Goal: Information Seeking & Learning: Find specific fact

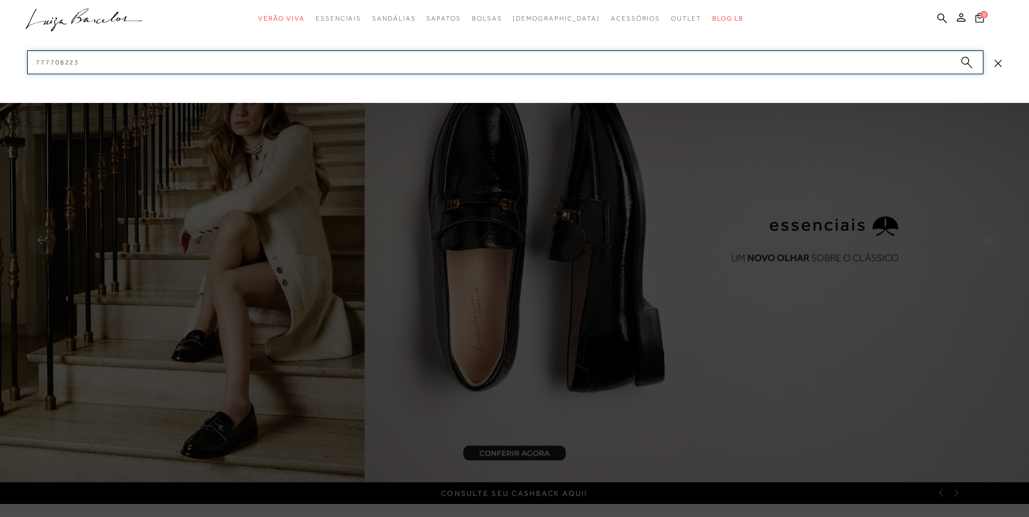
drag, startPoint x: 111, startPoint y: 63, endPoint x: 0, endPoint y: 128, distance: 128.3
click at [0, 133] on html "pa2900002 está carregada. categoryHeader .a{fill-rule:evenodd;} Verão Viva Em a…" at bounding box center [514, 258] width 1029 height 517
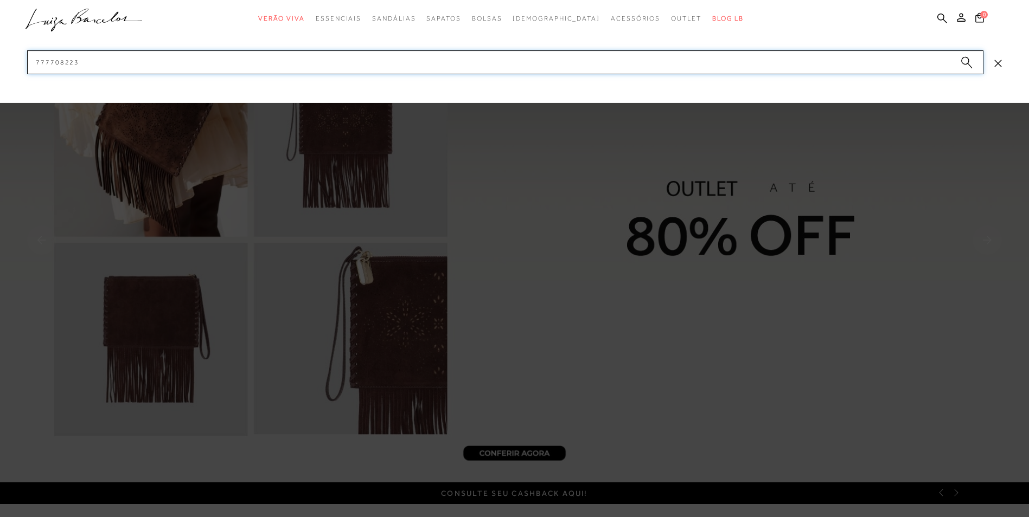
paste input "14100001-10"
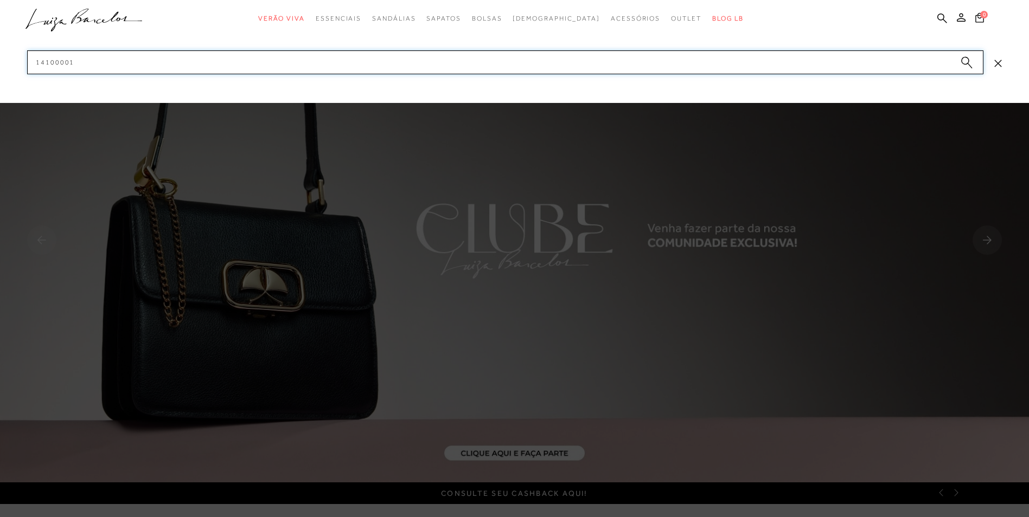
drag, startPoint x: -2, startPoint y: 82, endPoint x: 0, endPoint y: 114, distance: 31.5
click at [0, 124] on html "pa2900002 está carregada. A página dos resultados da pesquisa está disponível. …" at bounding box center [514, 258] width 1029 height 517
paste input "77771192-"
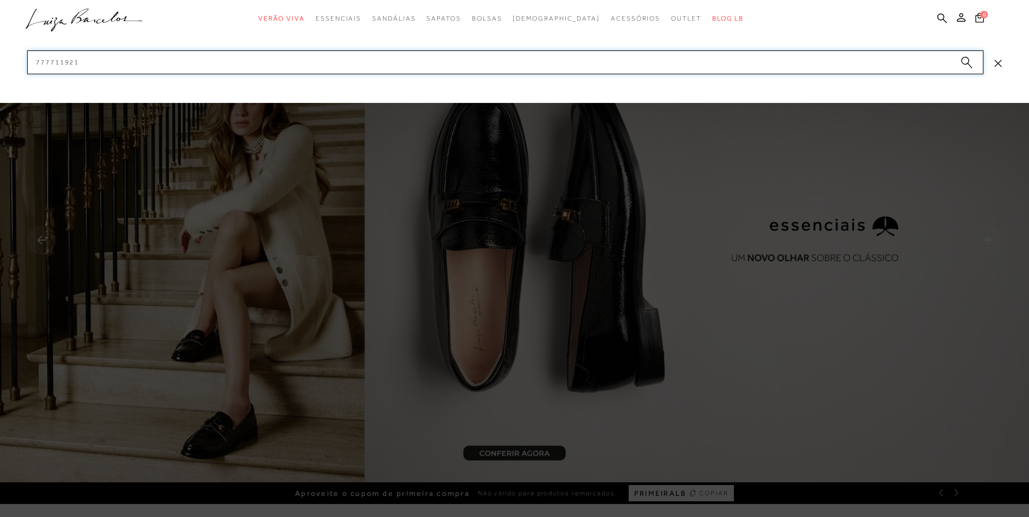
drag, startPoint x: 95, startPoint y: 60, endPoint x: 0, endPoint y: 133, distance: 119.5
click at [0, 132] on html "pa2900002 está carregada. A página dos resultados da pesquisa está disponível. …" at bounding box center [514, 258] width 1029 height 517
paste input "201-"
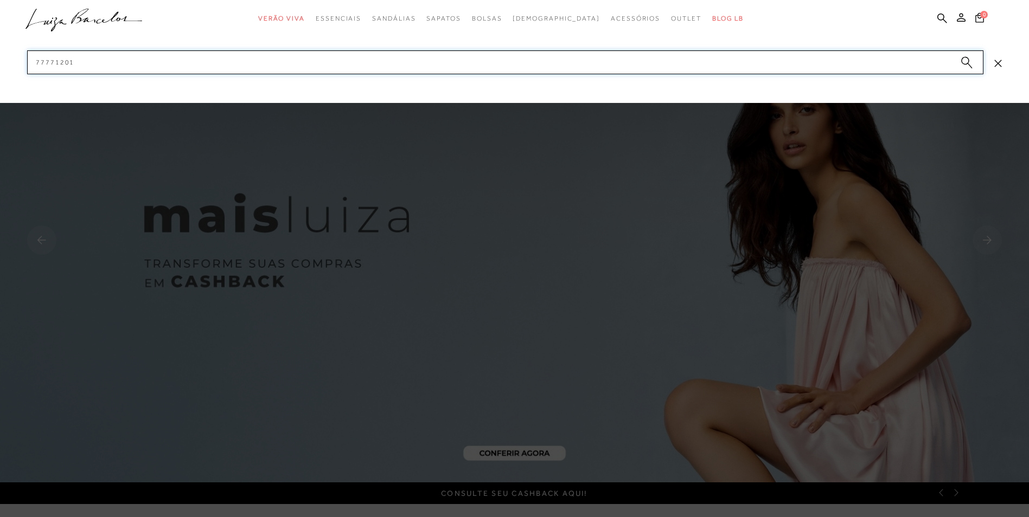
click at [133, 61] on input "77771201" at bounding box center [505, 62] width 956 height 24
drag, startPoint x: 132, startPoint y: 61, endPoint x: 0, endPoint y: 129, distance: 148.2
click at [0, 130] on html "pa2900002 está carregada. A página dos resultados da pesquisa está disponível. …" at bounding box center [514, 258] width 1029 height 517
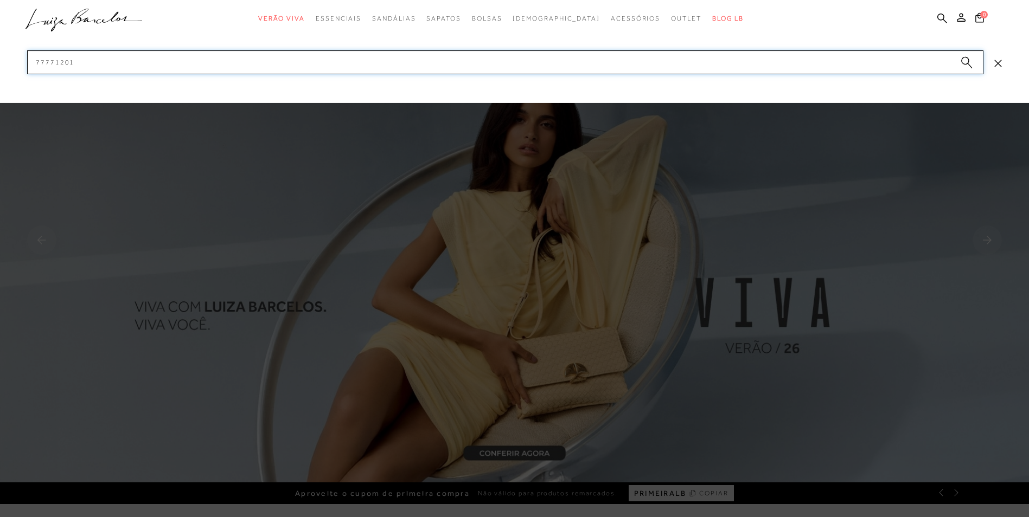
paste input "13660032-4"
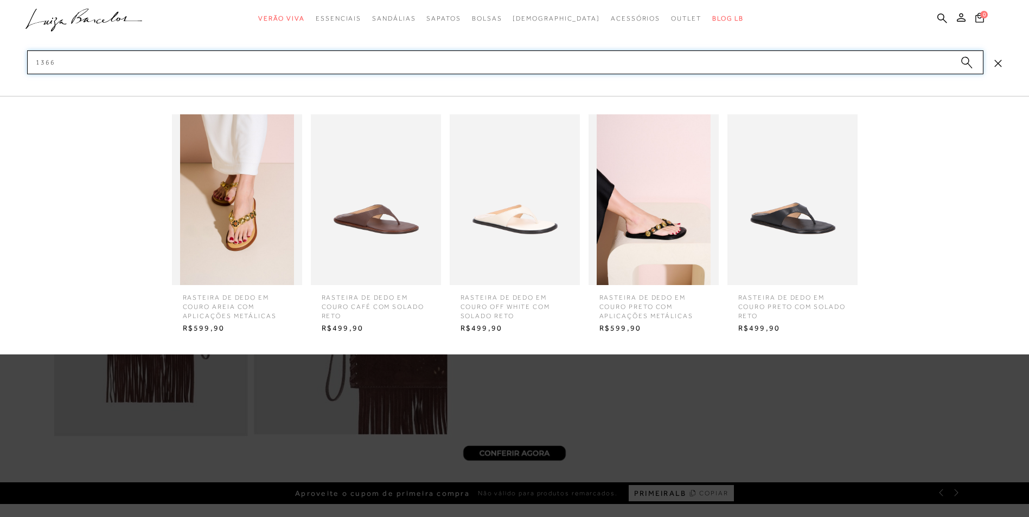
type input "1366"
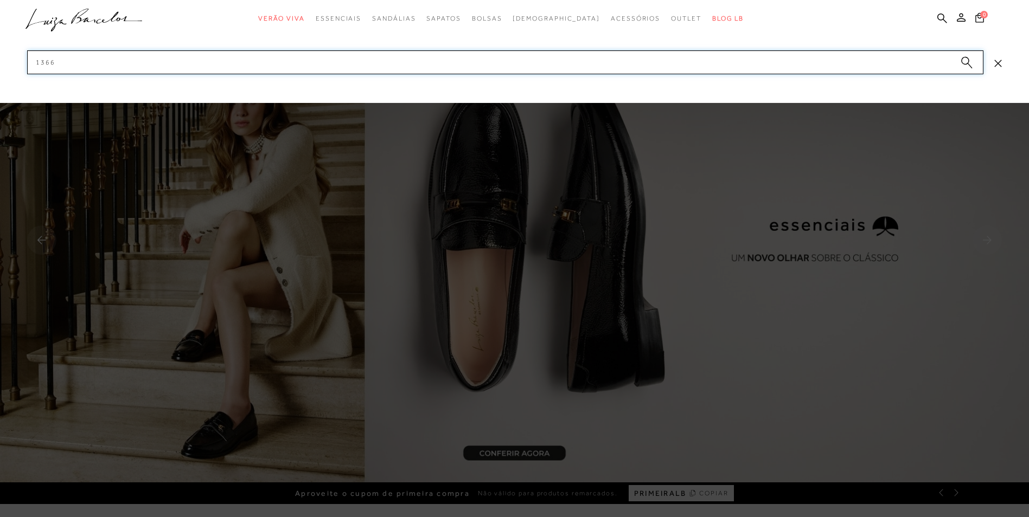
drag, startPoint x: 81, startPoint y: 66, endPoint x: 0, endPoint y: 81, distance: 82.2
click at [0, 83] on html "pa2900002 está carregada. A página dos resultados da pesquisa está disponível. …" at bounding box center [514, 258] width 1029 height 517
paste input "77771313-2"
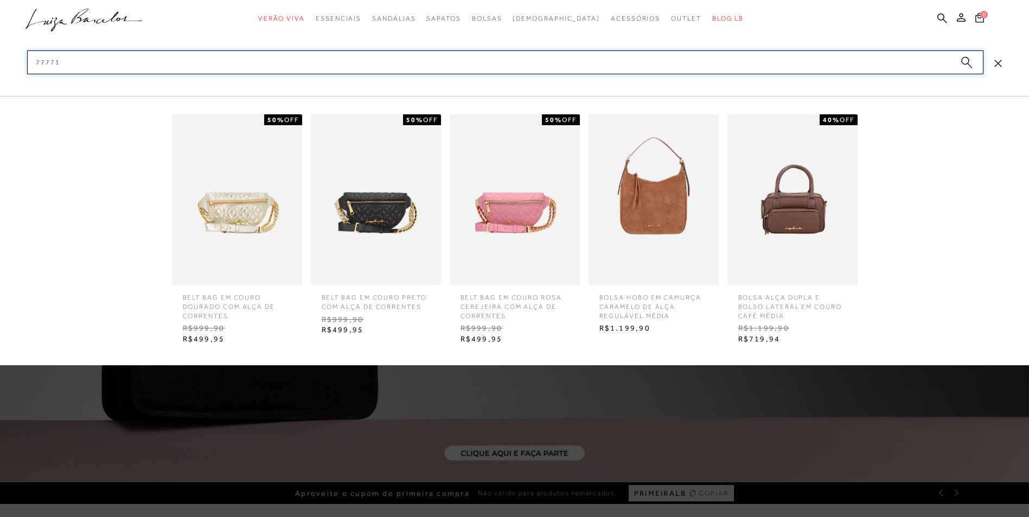
type input "77771"
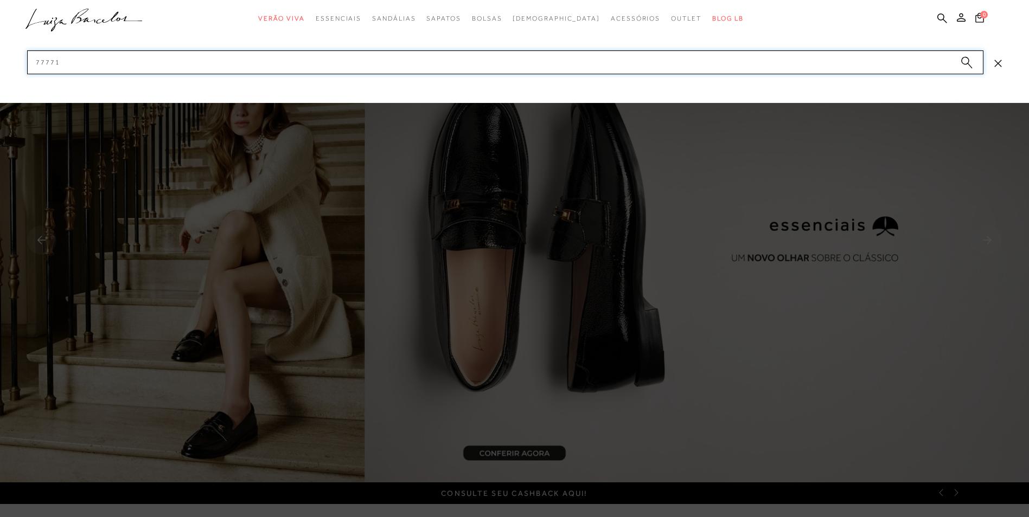
drag, startPoint x: 89, startPoint y: 66, endPoint x: -2, endPoint y: 78, distance: 91.8
click at [0, 78] on html "pa2900002 está carregada. A página dos resultados da pesquisa está disponível. …" at bounding box center [514, 258] width 1029 height 517
paste input "13220051-4"
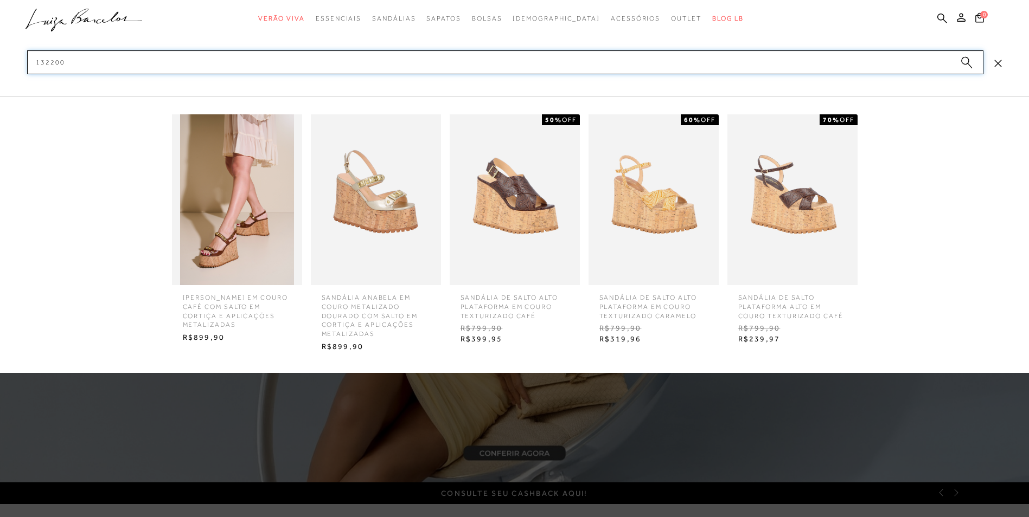
type input "132200"
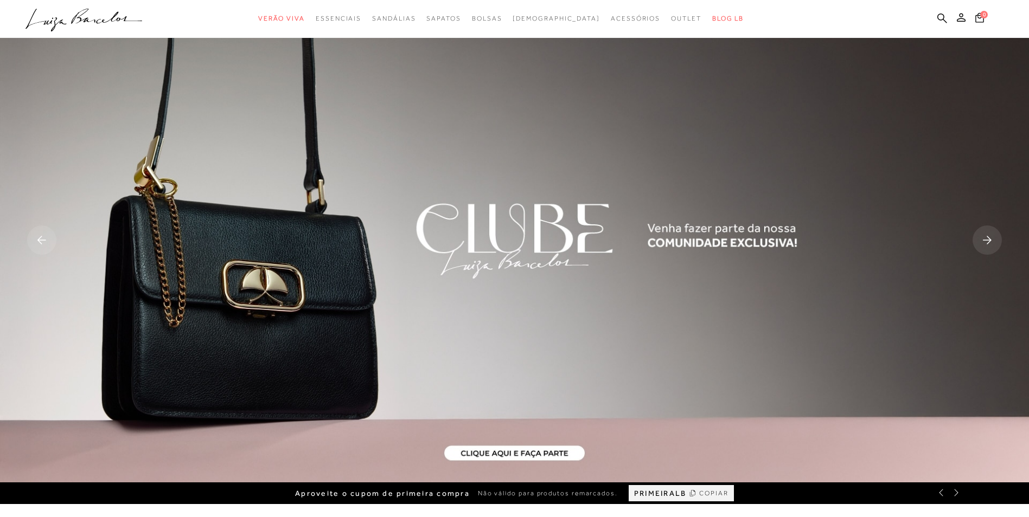
click at [933, 21] on ul ".a{fill-rule:evenodd;} Verão Viva Em alta Favoritos das Influenciadoras Apostas…" at bounding box center [505, 19] width 961 height 20
click at [936, 19] on ul ".a{fill-rule:evenodd;} Verão Viva Em alta Favoritos das Influenciadoras Apostas…" at bounding box center [505, 19] width 961 height 20
click at [942, 16] on icon at bounding box center [942, 18] width 10 height 10
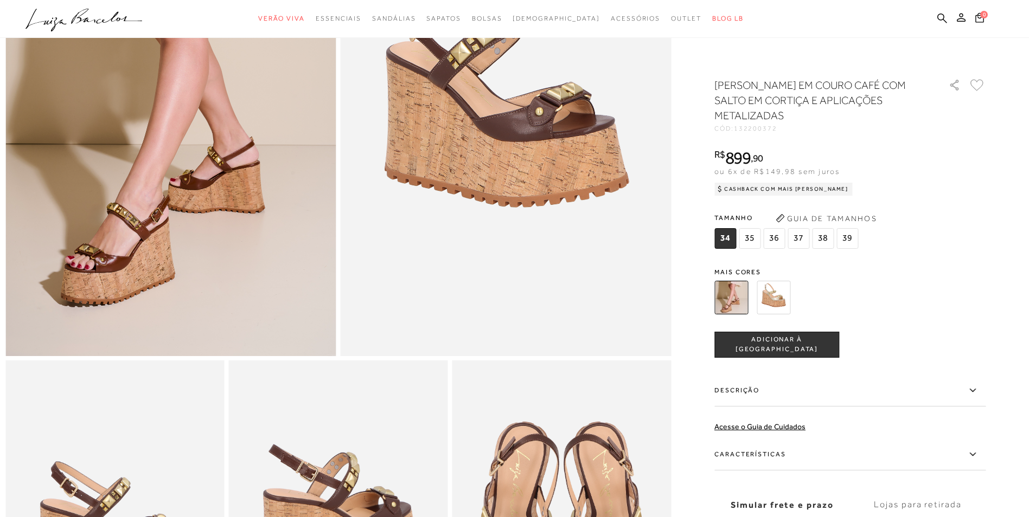
scroll to position [217, 0]
click at [770, 453] on label "Características" at bounding box center [849, 454] width 271 height 31
click at [0, 0] on input "Características" at bounding box center [0, 0] width 0 height 0
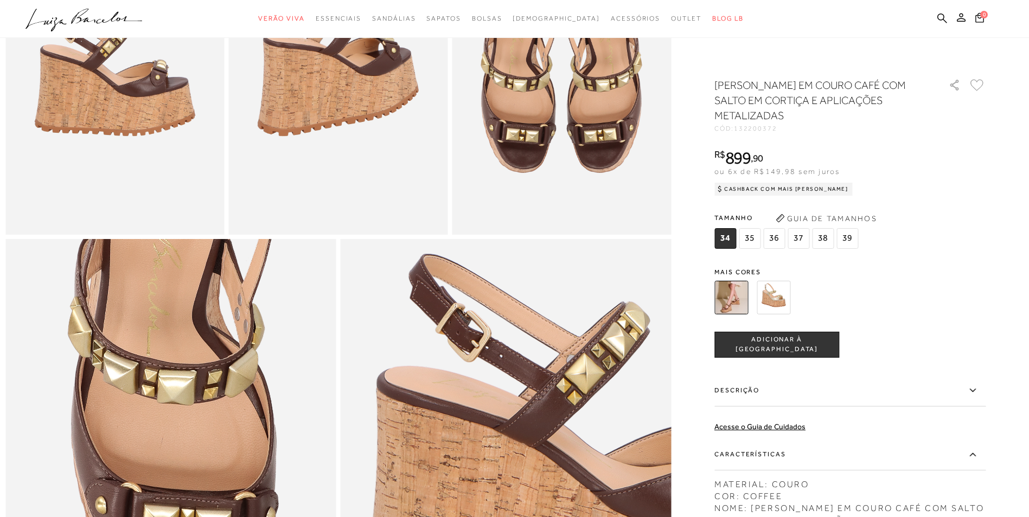
scroll to position [651, 0]
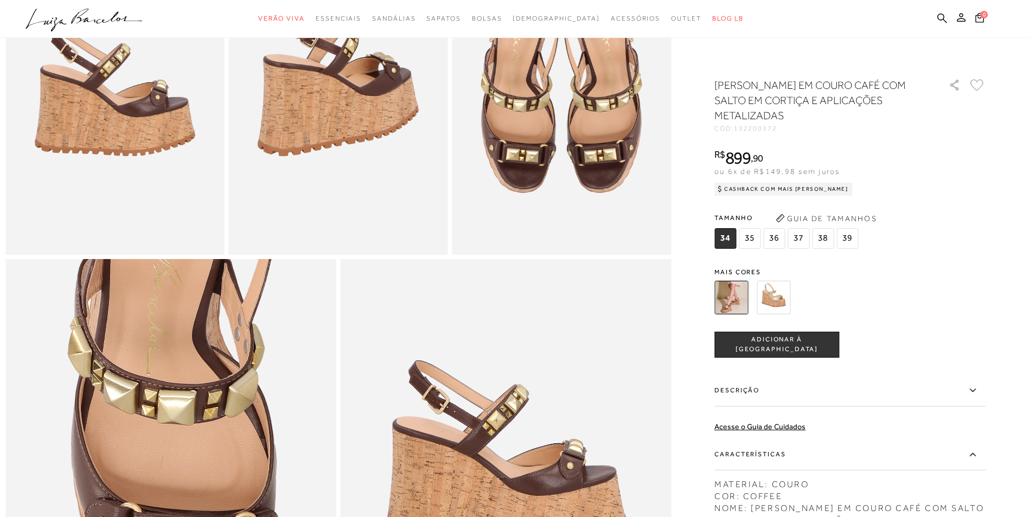
click at [68, 20] on icon ".a{fill-rule:evenodd;}" at bounding box center [83, 20] width 117 height 23
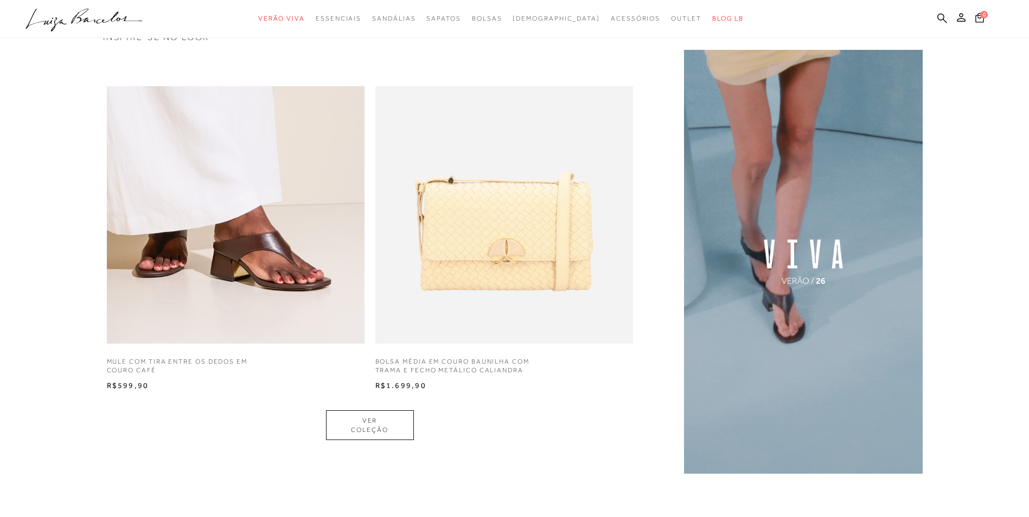
scroll to position [868, 0]
